Goal: Transaction & Acquisition: Purchase product/service

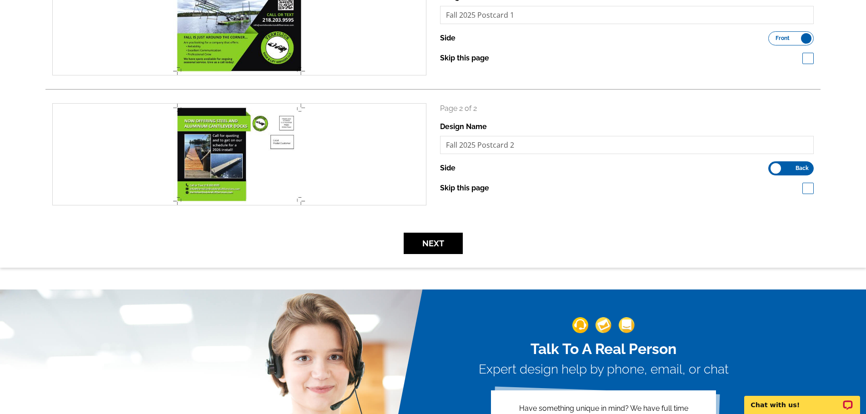
scroll to position [182, 0]
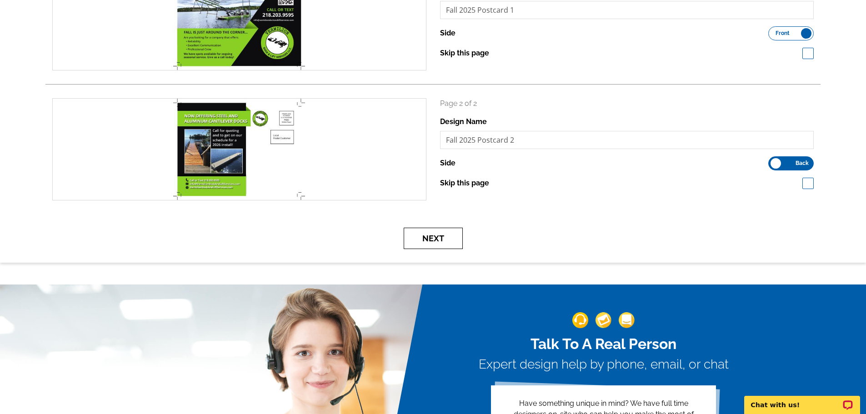
click at [431, 238] on button "Next" at bounding box center [433, 238] width 59 height 21
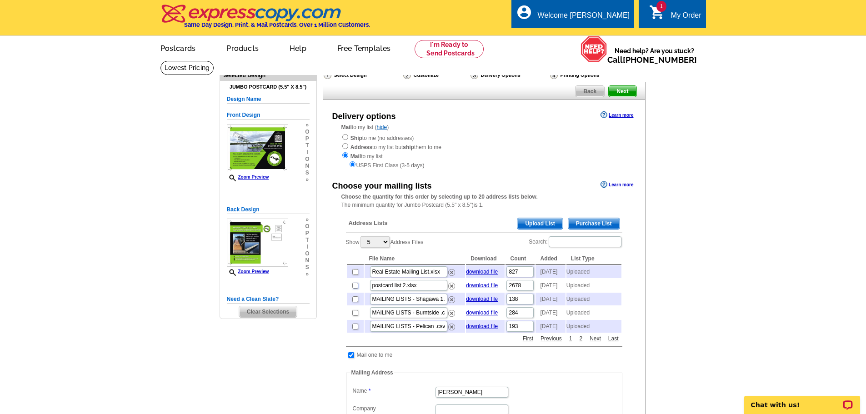
click at [354, 289] on input "checkbox" at bounding box center [355, 286] width 6 height 6
checkbox input "true"
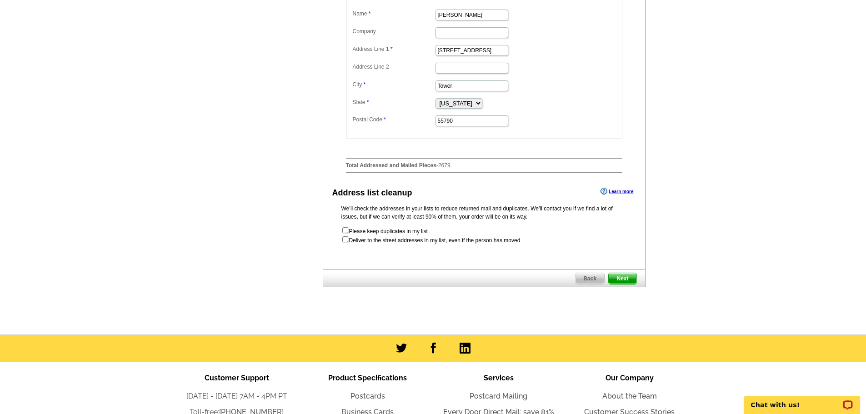
scroll to position [409, 0]
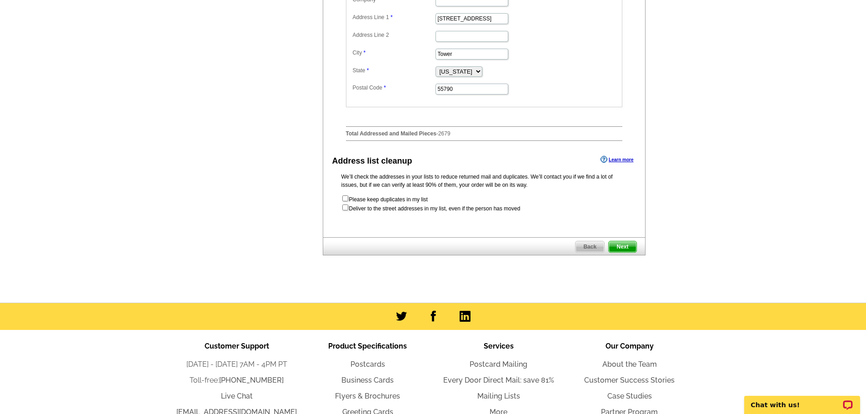
click at [633, 252] on span "Next" at bounding box center [622, 246] width 27 height 11
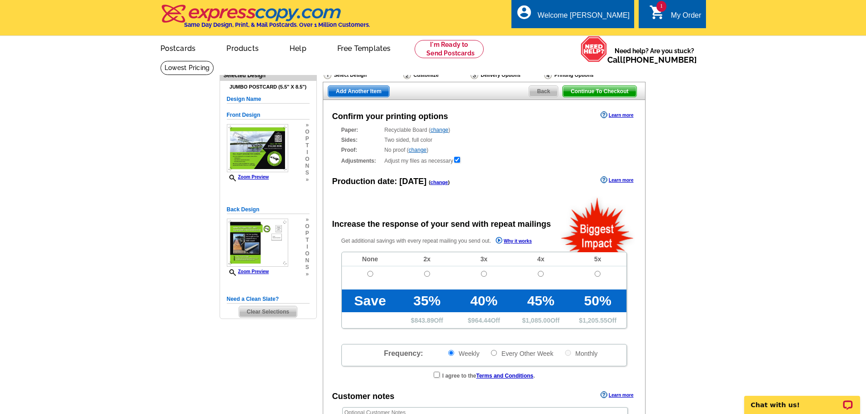
radio input "false"
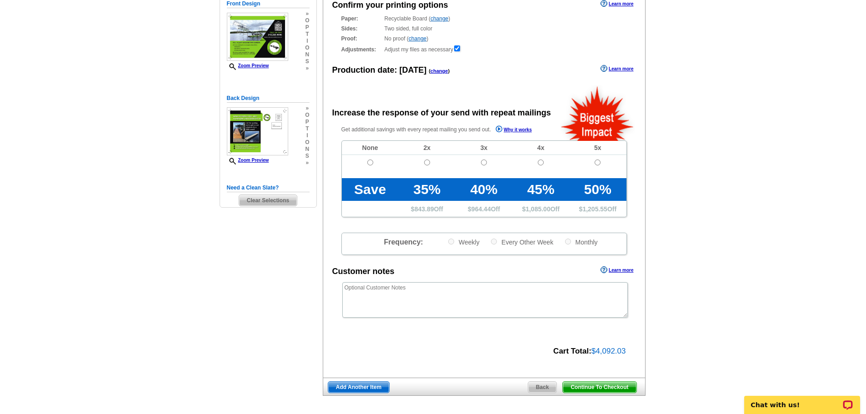
scroll to position [182, 0]
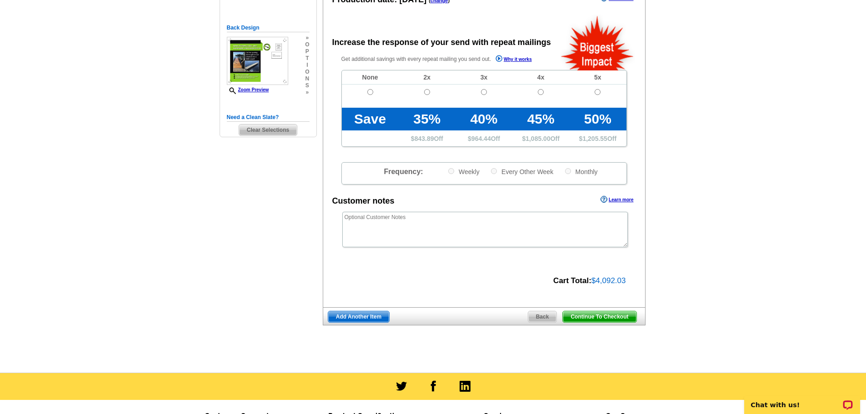
click at [581, 317] on span "Continue To Checkout" at bounding box center [599, 316] width 73 height 11
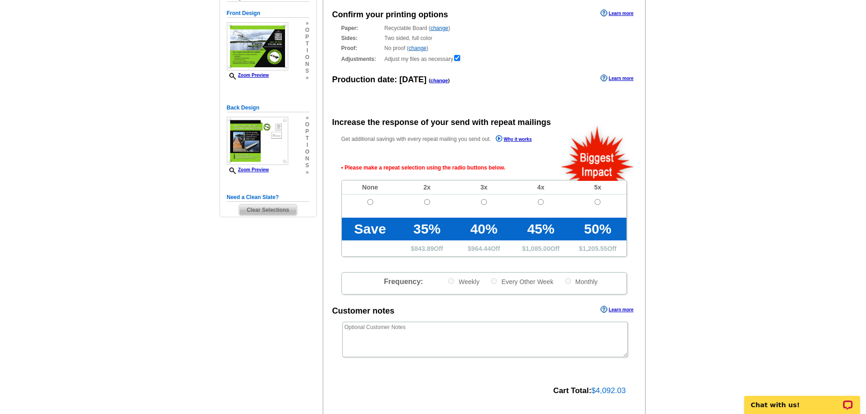
scroll to position [22, 0]
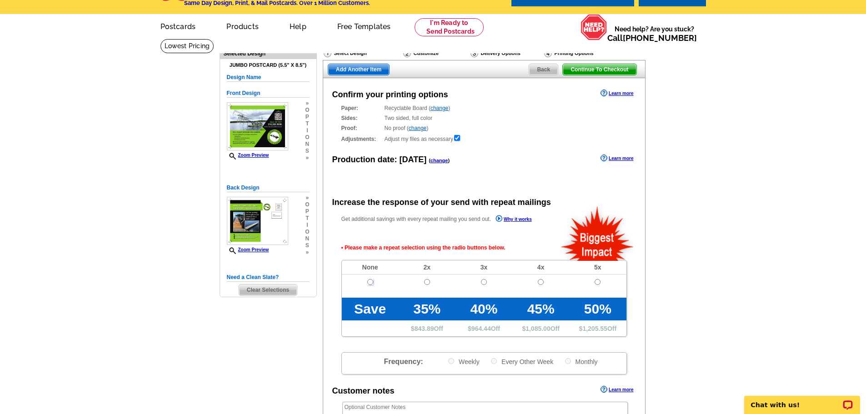
click at [369, 282] on input "radio" at bounding box center [370, 282] width 6 height 6
radio input "true"
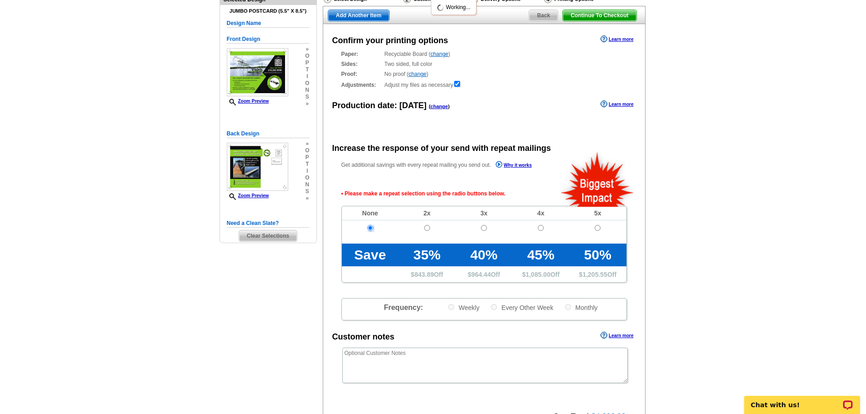
scroll to position [158, 0]
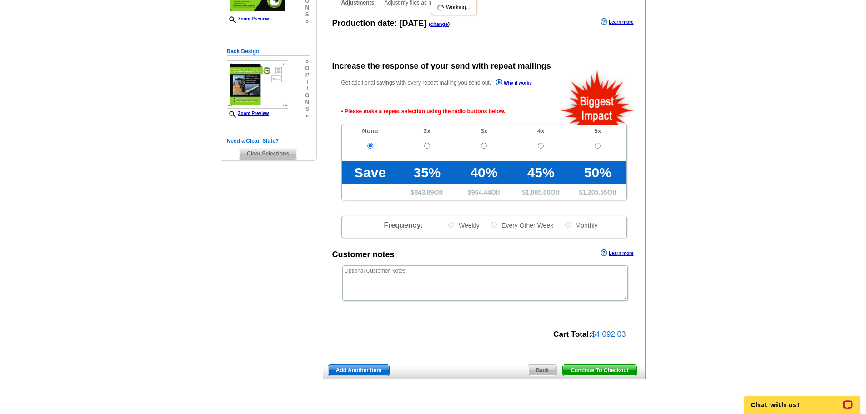
click at [602, 369] on span "Continue To Checkout" at bounding box center [599, 370] width 73 height 11
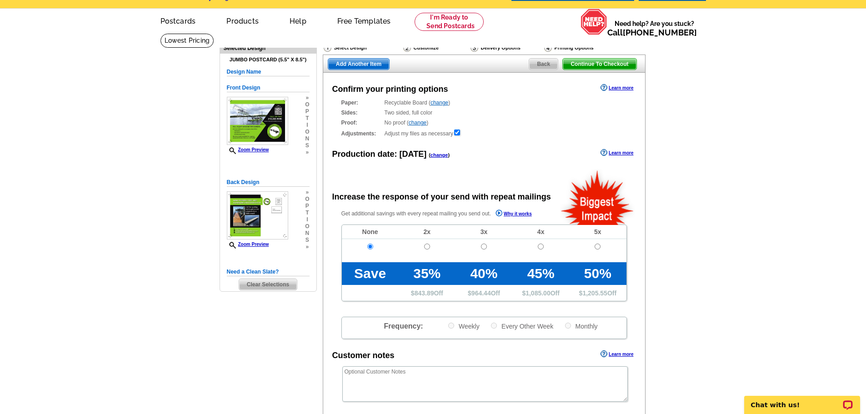
scroll to position [22, 0]
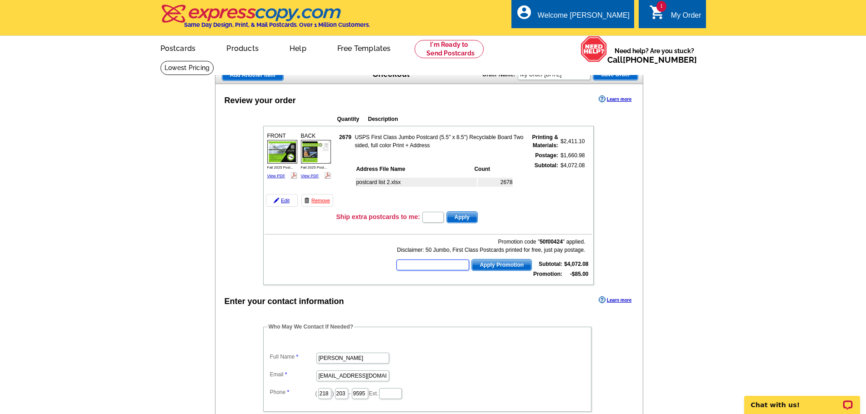
click at [427, 260] on input "text" at bounding box center [432, 265] width 73 height 11
click at [429, 264] on input "text" at bounding box center [432, 265] width 73 height 11
type input "s"
type input "SMS40M"
click at [499, 267] on span "Apply Promotion" at bounding box center [502, 265] width 60 height 11
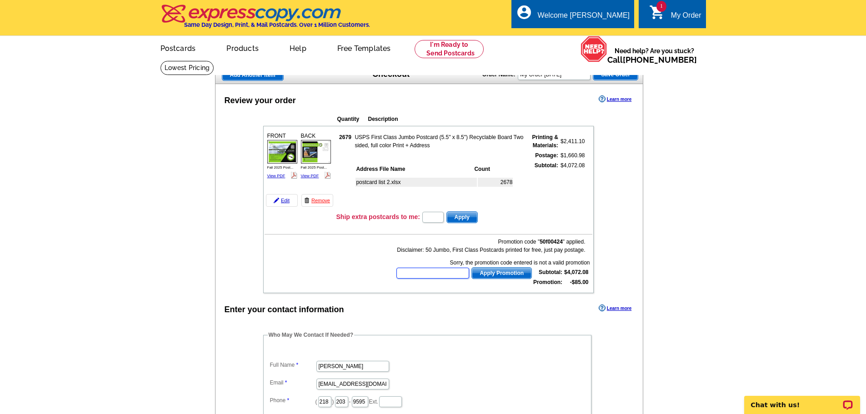
click at [450, 277] on input "text" at bounding box center [432, 273] width 73 height 11
click at [790, 402] on p "Chat with us!" at bounding box center [796, 404] width 90 height 7
click at [433, 279] on input "text" at bounding box center [432, 273] width 73 height 11
type input "chat20"
click at [471, 267] on button "Apply Promotion" at bounding box center [501, 273] width 60 height 12
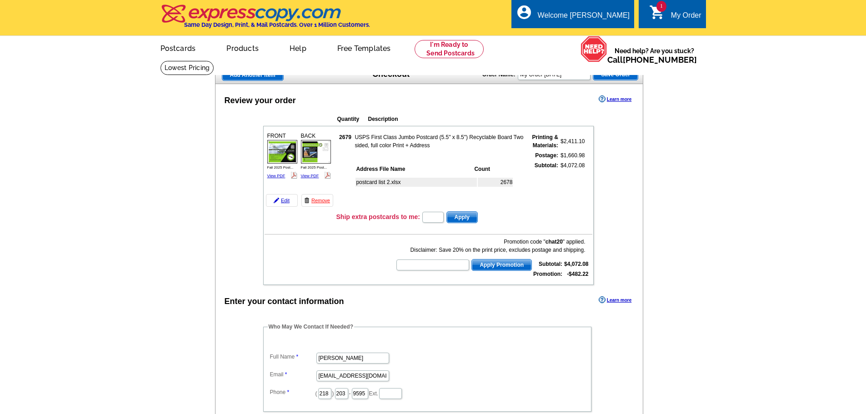
click at [500, 297] on div "Enter your contact information Learn more" at bounding box center [429, 301] width 428 height 14
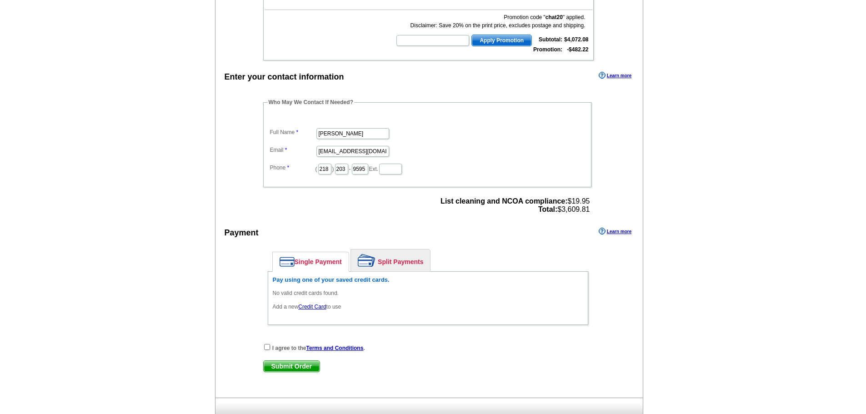
scroll to position [227, 0]
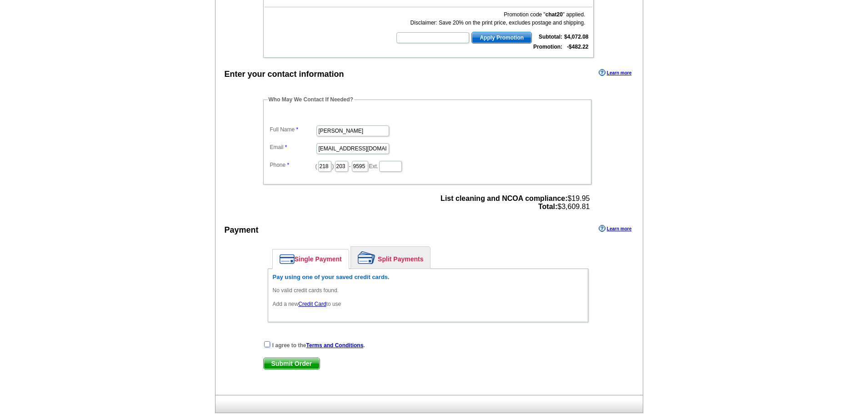
click at [270, 345] on input "checkbox" at bounding box center [267, 344] width 6 height 6
checkbox input "true"
click at [277, 362] on span "Submit Order" at bounding box center [292, 363] width 56 height 11
click at [324, 260] on link "Single Payment" at bounding box center [311, 259] width 76 height 19
click at [309, 305] on link "Credit Card" at bounding box center [312, 304] width 28 height 6
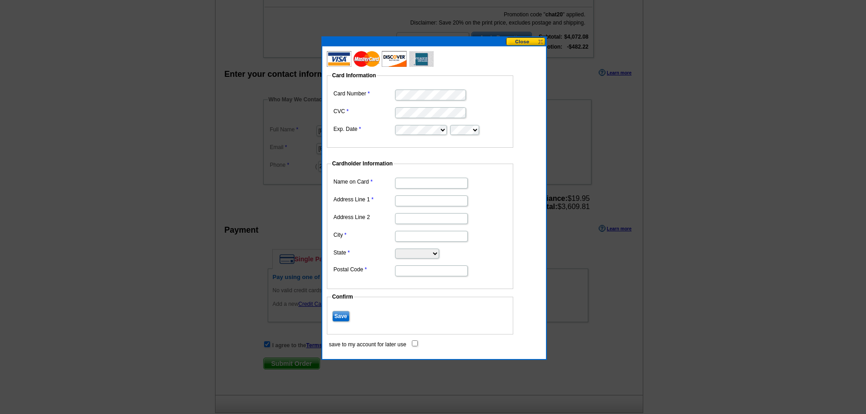
click at [535, 109] on form "Card Information Card Number CVC Exp. Date Cardholder Information Name on Card …" at bounding box center [434, 201] width 215 height 293
click at [419, 179] on input "Name on Card" at bounding box center [431, 183] width 73 height 11
type input "[PERSON_NAME]"
type input "[STREET_ADDRESS]"
type input "Tower"
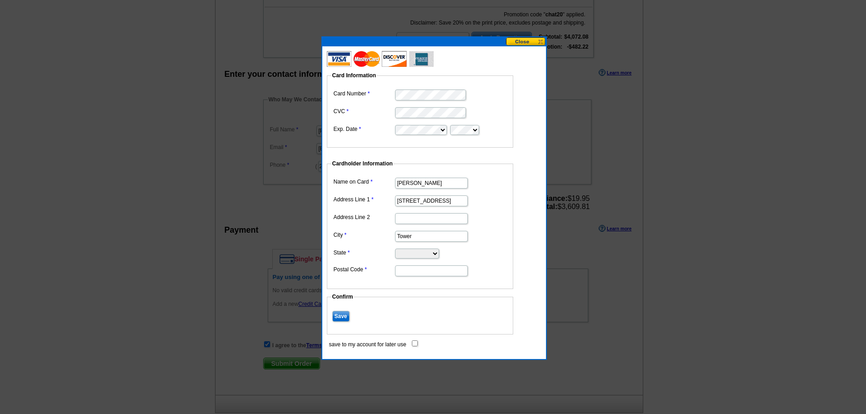
select select "MN"
type input "55790"
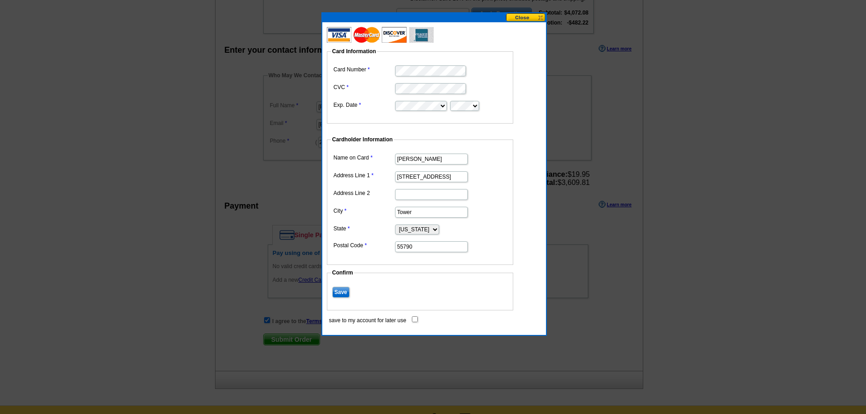
scroll to position [273, 0]
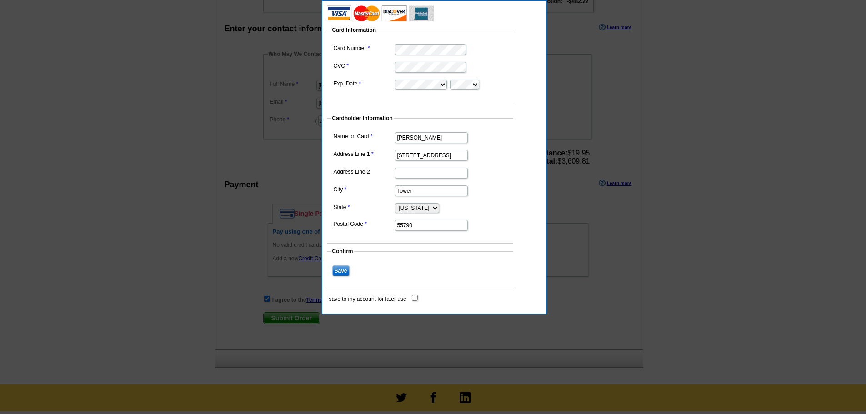
click at [339, 267] on input "Save" at bounding box center [340, 270] width 17 height 11
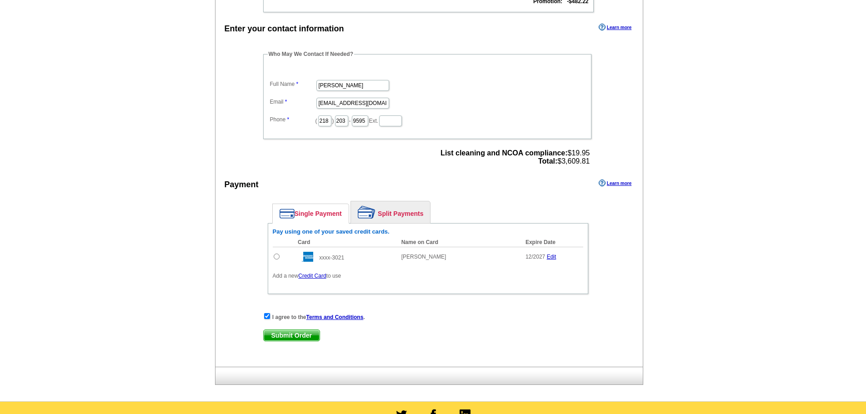
click at [273, 260] on td at bounding box center [283, 257] width 21 height 20
click at [276, 255] on input "radio" at bounding box center [277, 257] width 6 height 6
radio input "true"
click at [298, 338] on span "Submit Order" at bounding box center [292, 335] width 56 height 11
